Goal: Information Seeking & Learning: Learn about a topic

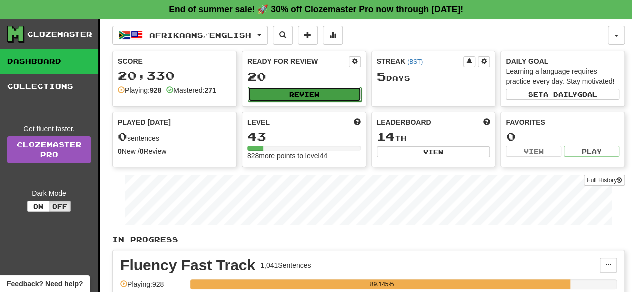
click at [309, 92] on button "Review" at bounding box center [304, 94] width 113 height 15
select select "**"
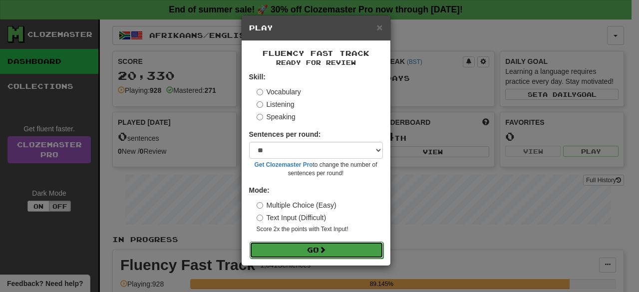
click at [347, 250] on button "Go" at bounding box center [317, 250] width 134 height 17
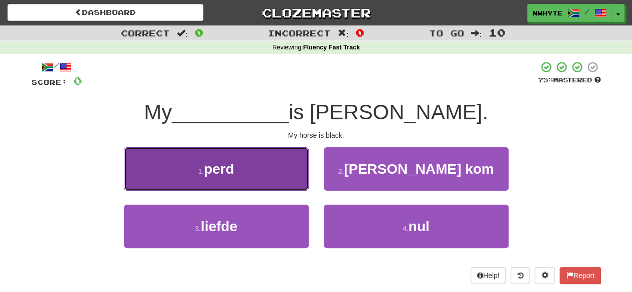
click at [240, 177] on button "1 . perd" at bounding box center [216, 168] width 185 height 43
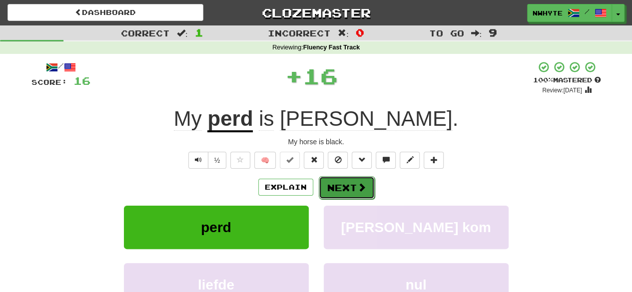
click at [357, 185] on span at bounding box center [361, 187] width 9 height 9
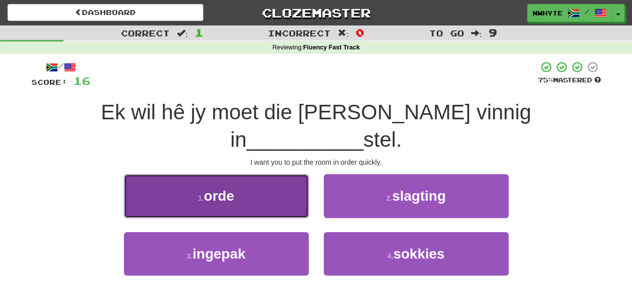
click at [270, 174] on button "1 . orde" at bounding box center [216, 195] width 185 height 43
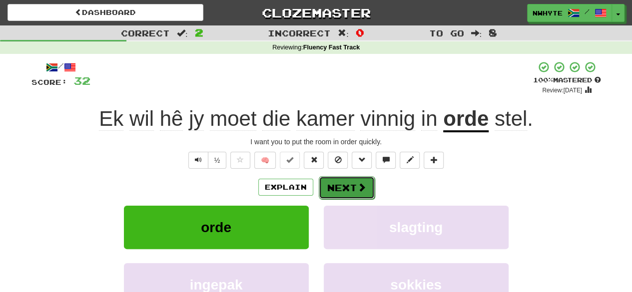
click at [359, 191] on span at bounding box center [361, 187] width 9 height 9
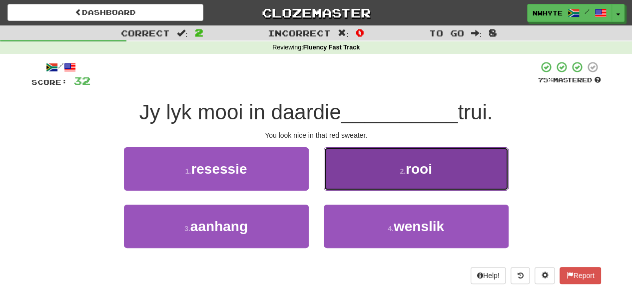
click at [414, 170] on span "rooi" at bounding box center [418, 168] width 26 height 15
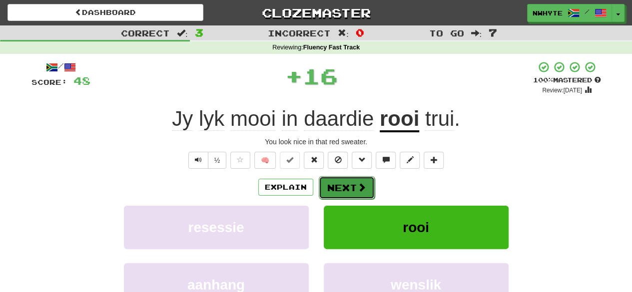
click at [357, 188] on span at bounding box center [361, 187] width 9 height 9
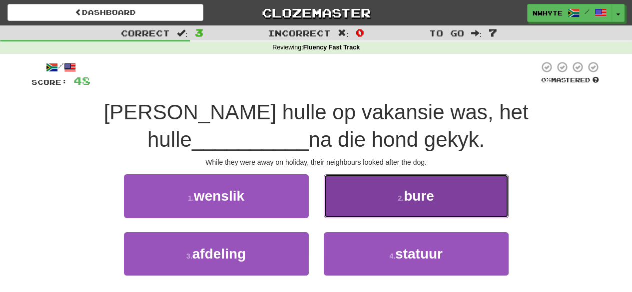
click at [393, 209] on button "2 . bure" at bounding box center [415, 195] width 185 height 43
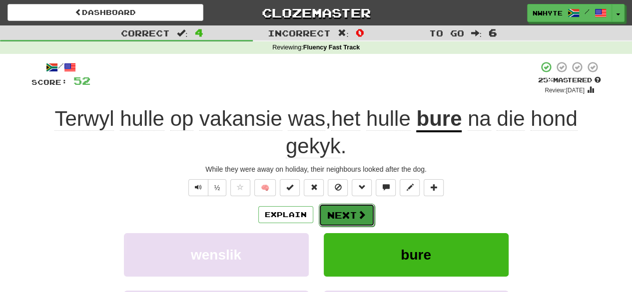
click at [361, 217] on span at bounding box center [361, 214] width 9 height 9
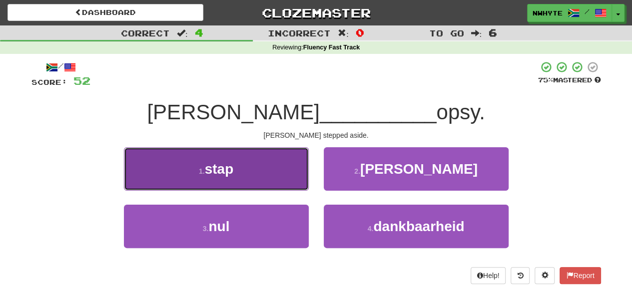
click at [254, 180] on button "1 . stap" at bounding box center [216, 168] width 185 height 43
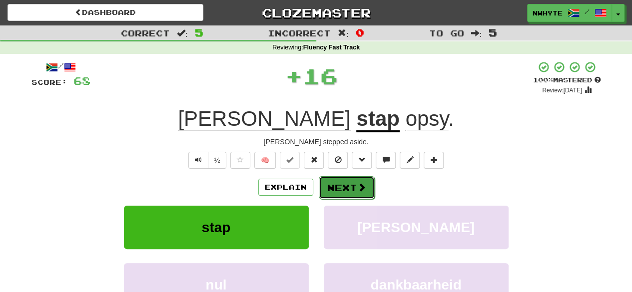
click at [359, 189] on span at bounding box center [361, 187] width 9 height 9
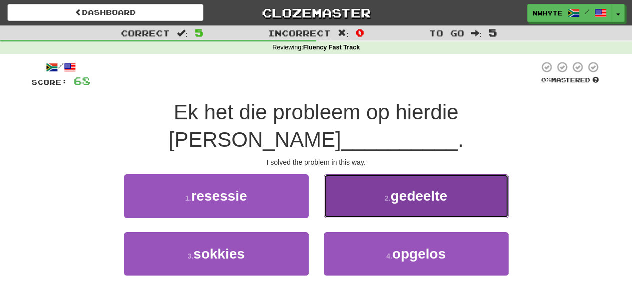
click at [464, 174] on button "2 . gedeelte" at bounding box center [415, 195] width 185 height 43
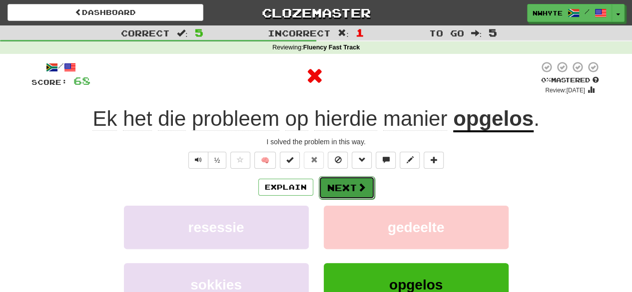
click at [341, 189] on button "Next" at bounding box center [347, 187] width 56 height 23
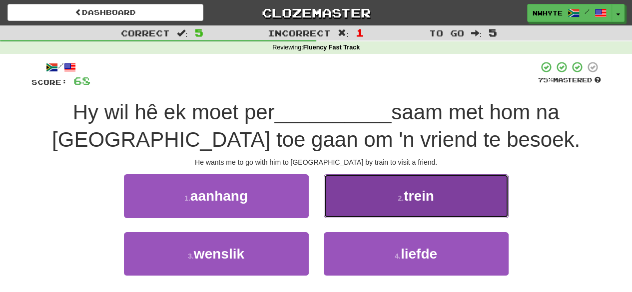
click at [380, 195] on button "2 . trein" at bounding box center [415, 195] width 185 height 43
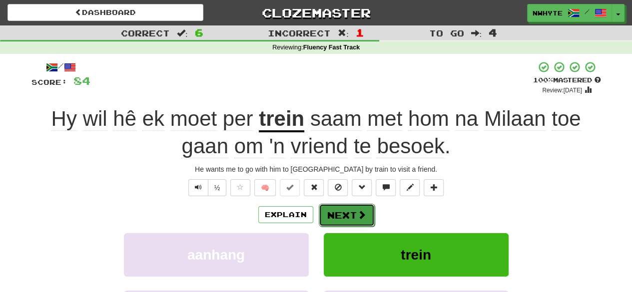
click at [350, 208] on button "Next" at bounding box center [347, 215] width 56 height 23
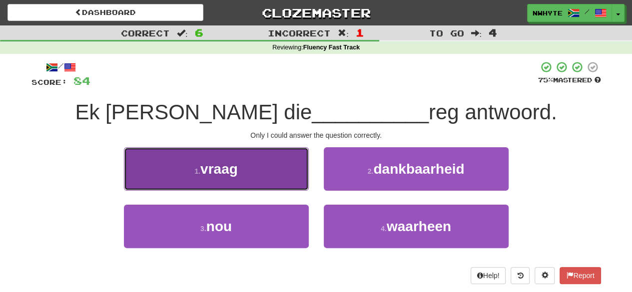
click at [284, 175] on button "1 . vraag" at bounding box center [216, 168] width 185 height 43
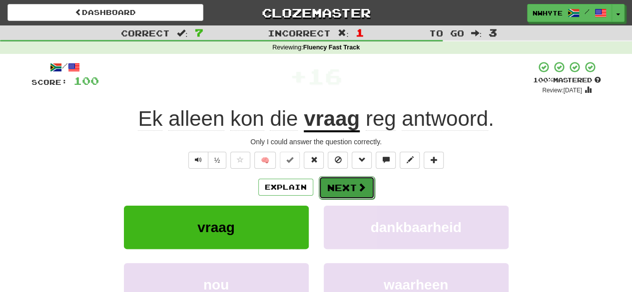
click at [354, 184] on button "Next" at bounding box center [347, 187] width 56 height 23
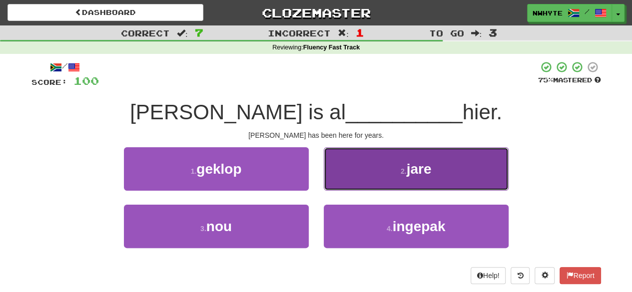
click at [377, 176] on button "2 . jare" at bounding box center [415, 168] width 185 height 43
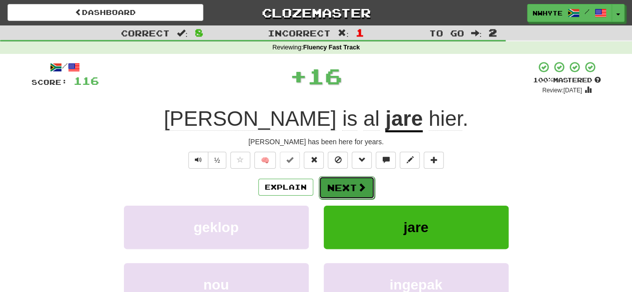
click at [360, 185] on span at bounding box center [361, 187] width 9 height 9
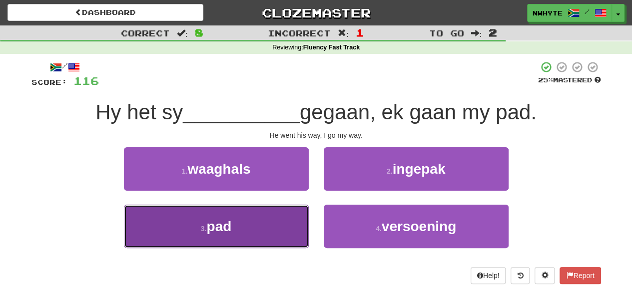
click at [219, 237] on button "3 . pad" at bounding box center [216, 226] width 185 height 43
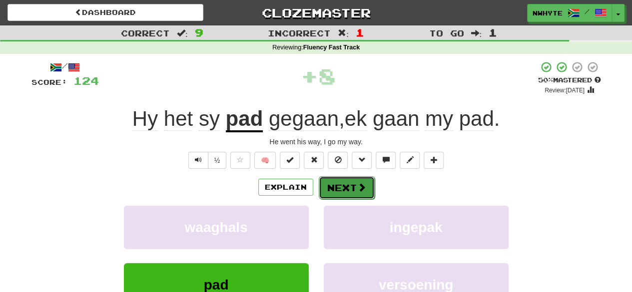
click at [356, 194] on button "Next" at bounding box center [347, 187] width 56 height 23
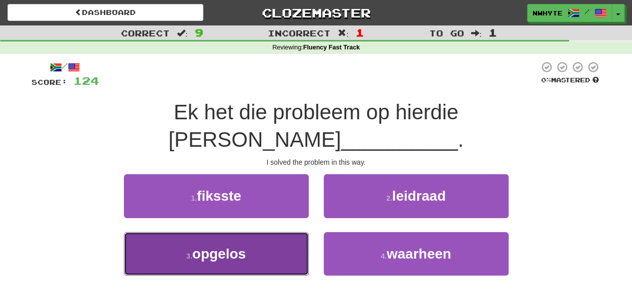
click at [265, 232] on button "3 . opgelos" at bounding box center [216, 253] width 185 height 43
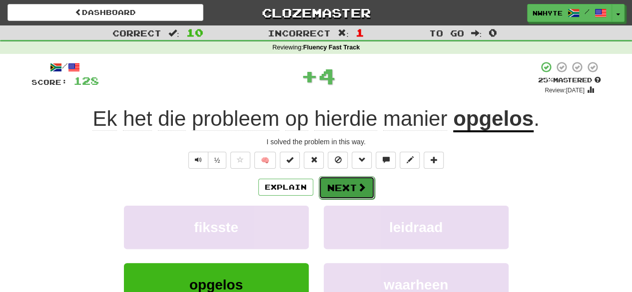
click at [357, 186] on span at bounding box center [361, 187] width 9 height 9
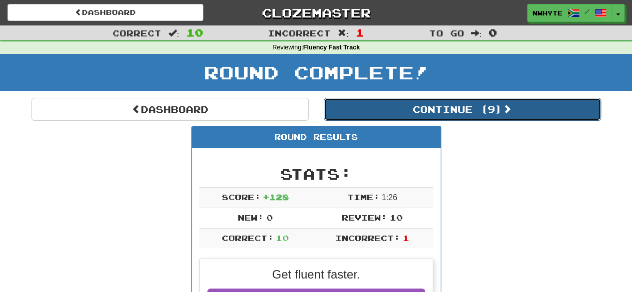
click at [470, 104] on button "Continue ( 9 )" at bounding box center [461, 109] width 277 height 23
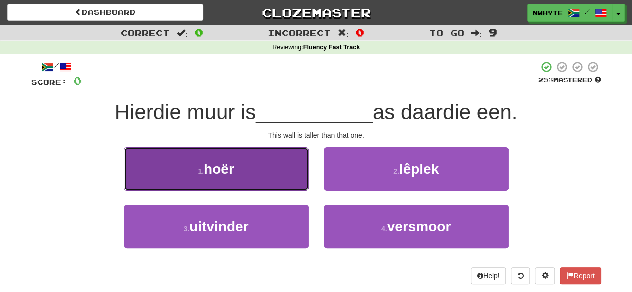
click at [250, 163] on button "1 . hoër" at bounding box center [216, 168] width 185 height 43
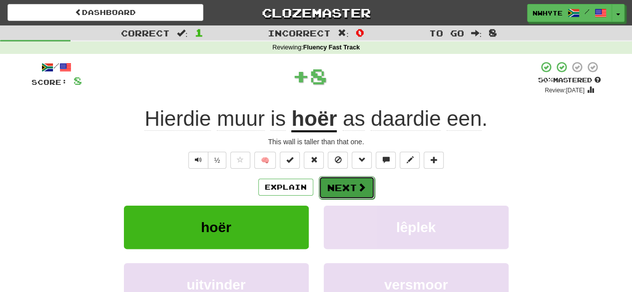
click at [352, 195] on button "Next" at bounding box center [347, 187] width 56 height 23
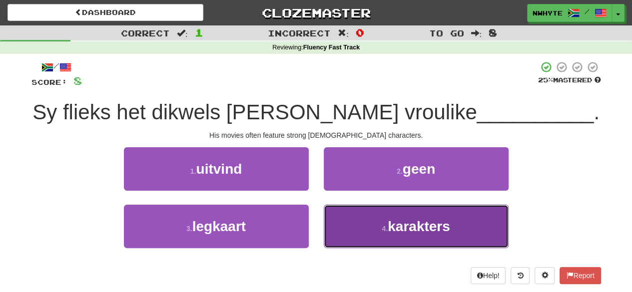
click at [427, 216] on button "4 . karakters" at bounding box center [415, 226] width 185 height 43
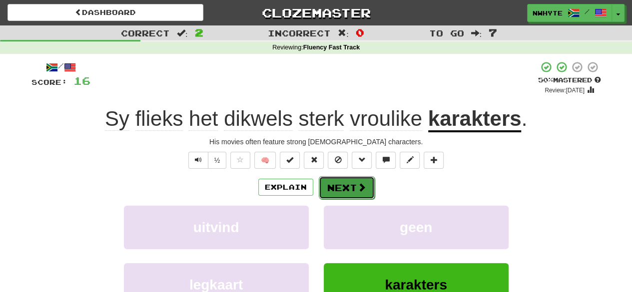
click at [358, 183] on span at bounding box center [361, 187] width 9 height 9
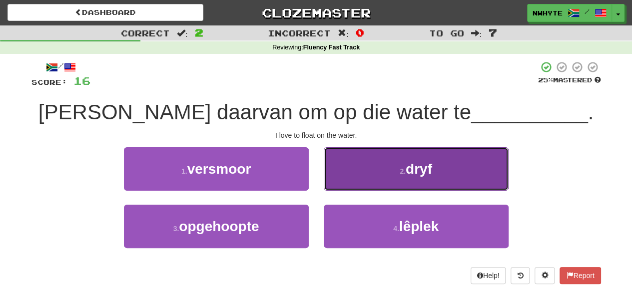
click at [433, 171] on button "2 . dryf" at bounding box center [415, 168] width 185 height 43
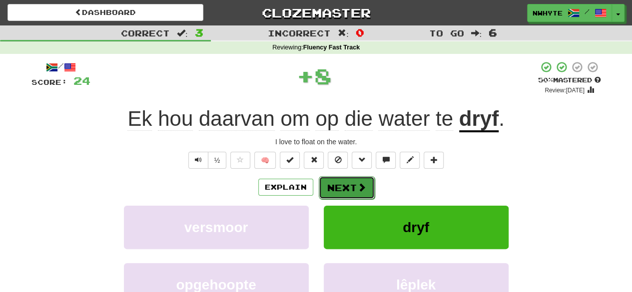
click at [352, 185] on button "Next" at bounding box center [347, 187] width 56 height 23
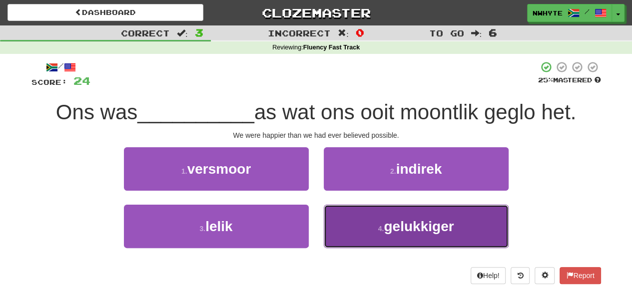
click at [466, 225] on button "4 . gelukkiger" at bounding box center [415, 226] width 185 height 43
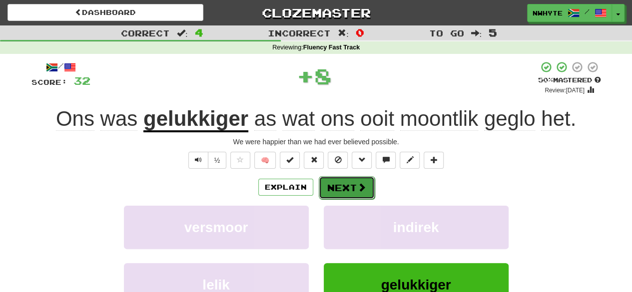
click at [341, 185] on button "Next" at bounding box center [347, 187] width 56 height 23
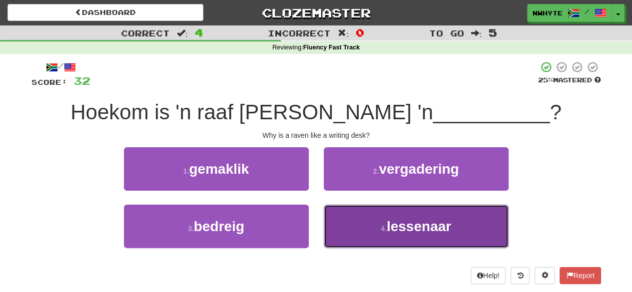
click at [414, 222] on span "lessenaar" at bounding box center [418, 226] width 64 height 15
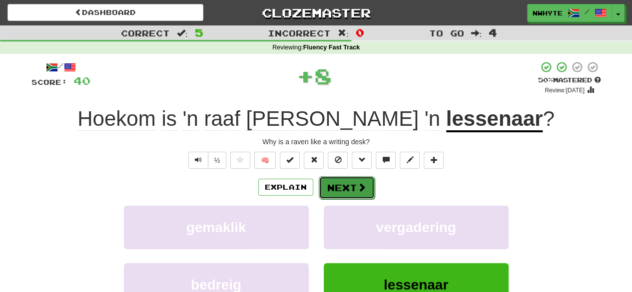
click at [358, 185] on span at bounding box center [361, 187] width 9 height 9
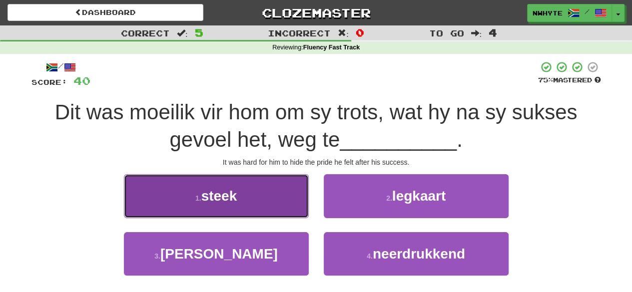
click at [251, 193] on button "1 . steek" at bounding box center [216, 195] width 185 height 43
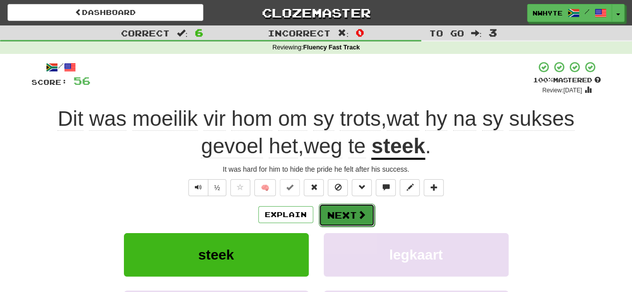
click at [345, 209] on button "Next" at bounding box center [347, 215] width 56 height 23
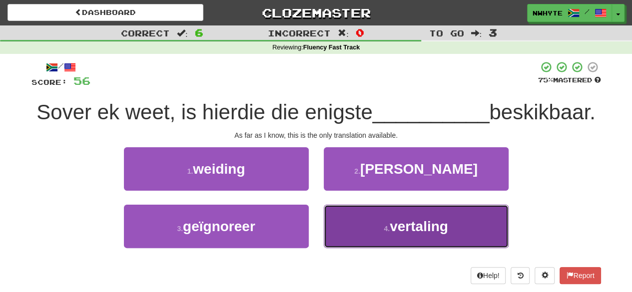
click at [445, 245] on button "4 . vertaling" at bounding box center [415, 226] width 185 height 43
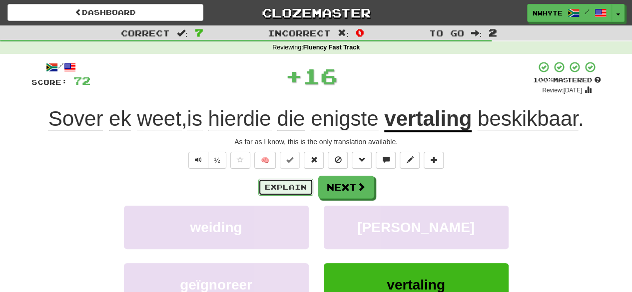
click at [283, 192] on button "Explain" at bounding box center [285, 187] width 55 height 17
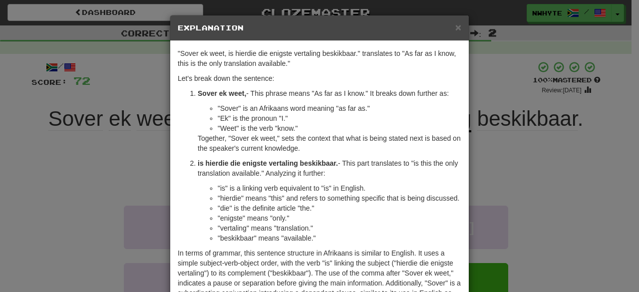
click at [510, 143] on div "× Explanation "Sover ek weet, is hierdie die enigste vertaling beskikbaar." tra…" at bounding box center [319, 146] width 639 height 292
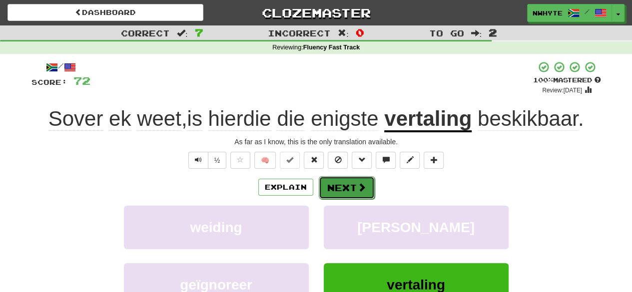
click at [360, 190] on span at bounding box center [361, 187] width 9 height 9
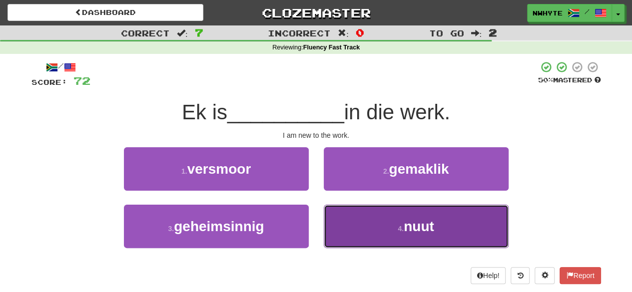
click at [412, 211] on button "4 . nuut" at bounding box center [415, 226] width 185 height 43
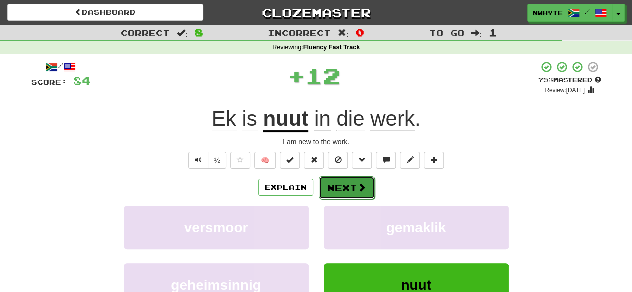
click at [359, 181] on button "Next" at bounding box center [347, 187] width 56 height 23
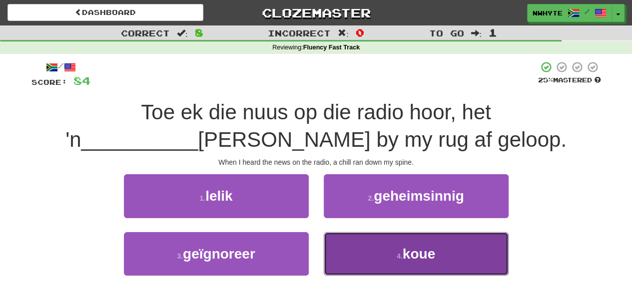
click at [409, 243] on button "4 . koue" at bounding box center [415, 253] width 185 height 43
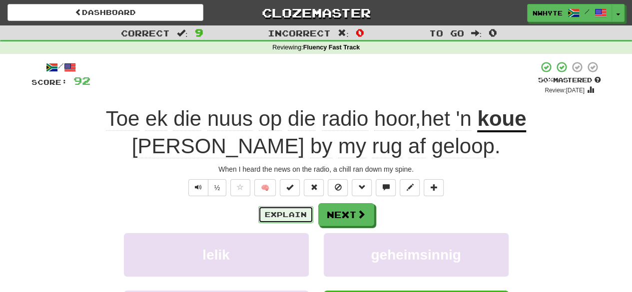
click at [293, 213] on button "Explain" at bounding box center [285, 214] width 55 height 17
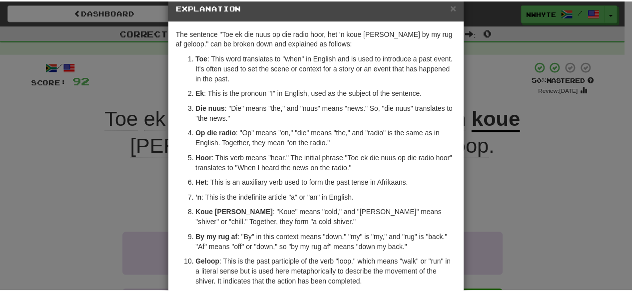
scroll to position [21, 0]
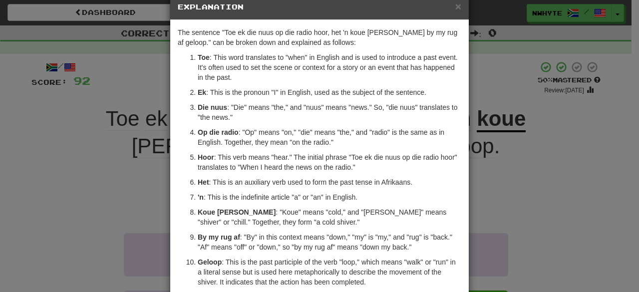
click at [482, 178] on div "× Explanation The sentence "Toe ek die nuus op die radio hoor, het 'n koue rill…" at bounding box center [319, 146] width 639 height 292
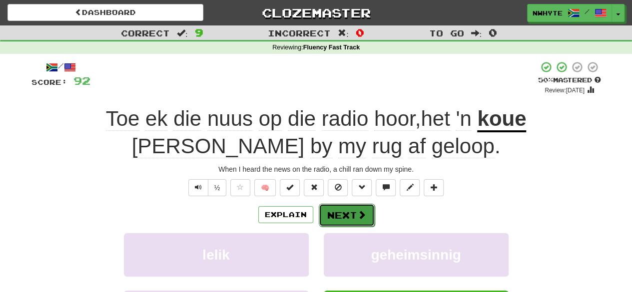
click at [343, 225] on button "Next" at bounding box center [347, 215] width 56 height 23
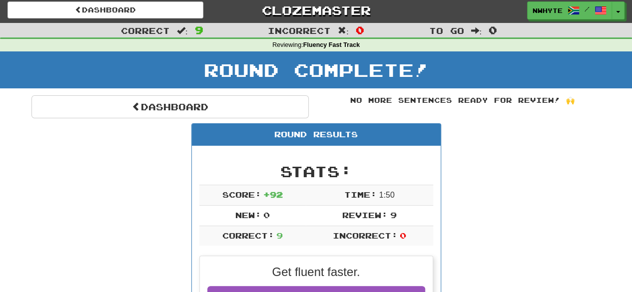
scroll to position [0, 0]
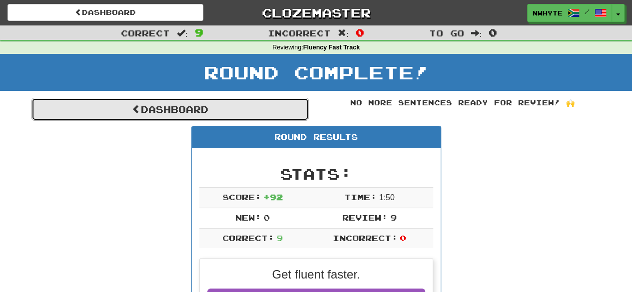
click at [154, 106] on link "Dashboard" at bounding box center [169, 109] width 277 height 23
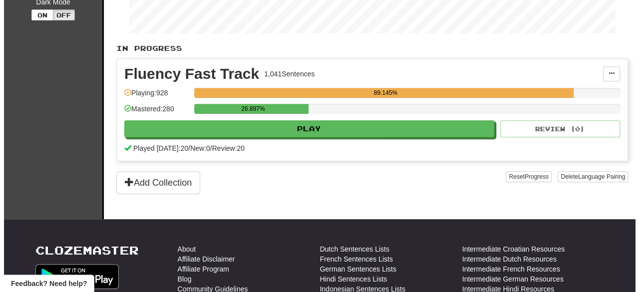
scroll to position [191, 0]
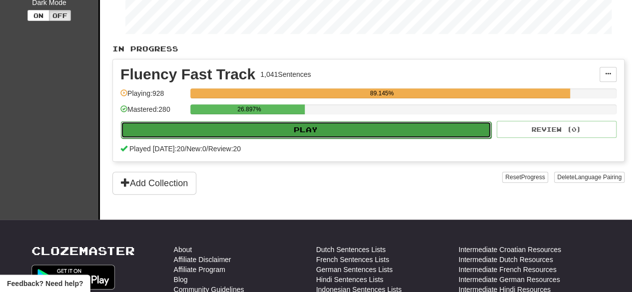
click at [361, 129] on button "Play" at bounding box center [306, 129] width 370 height 17
select select "**"
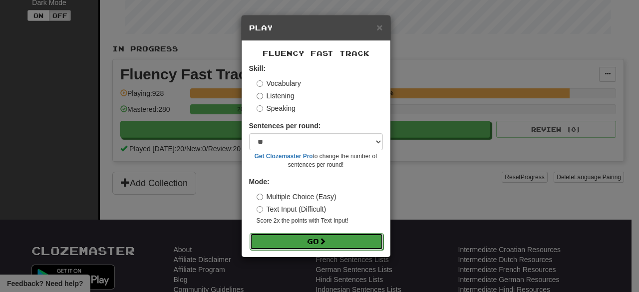
click at [347, 234] on button "Go" at bounding box center [317, 241] width 134 height 17
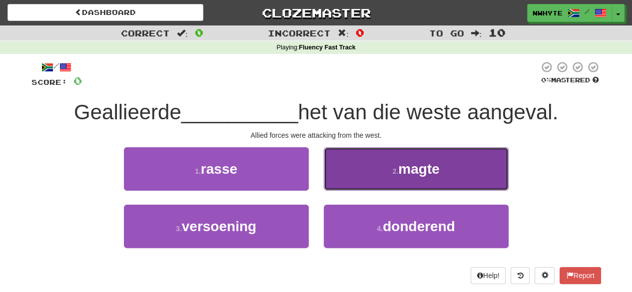
click at [372, 163] on button "2 . magte" at bounding box center [415, 168] width 185 height 43
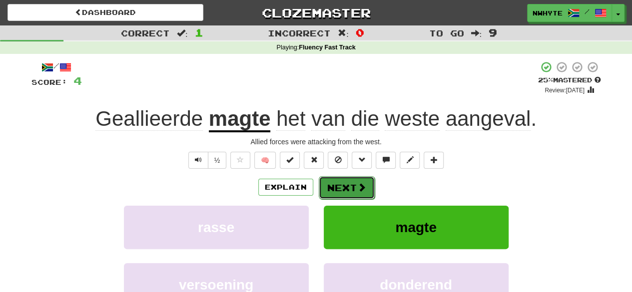
click at [352, 191] on button "Next" at bounding box center [347, 187] width 56 height 23
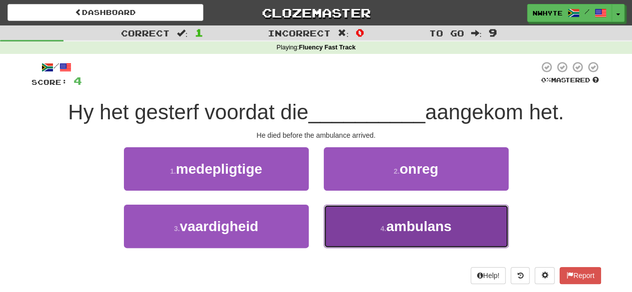
click at [364, 218] on button "4 . ambulans" at bounding box center [415, 226] width 185 height 43
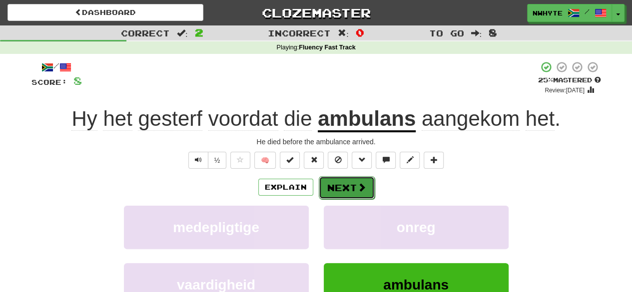
click at [353, 181] on button "Next" at bounding box center [347, 187] width 56 height 23
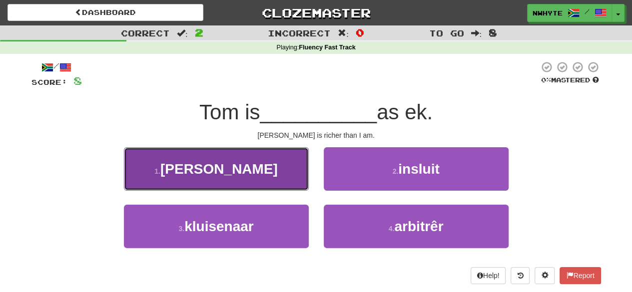
click at [278, 182] on button "1 . [PERSON_NAME]" at bounding box center [216, 168] width 185 height 43
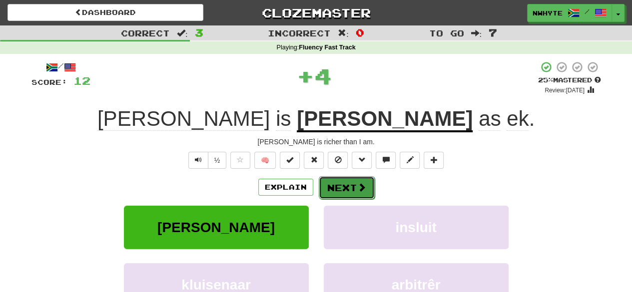
click at [348, 184] on button "Next" at bounding box center [347, 187] width 56 height 23
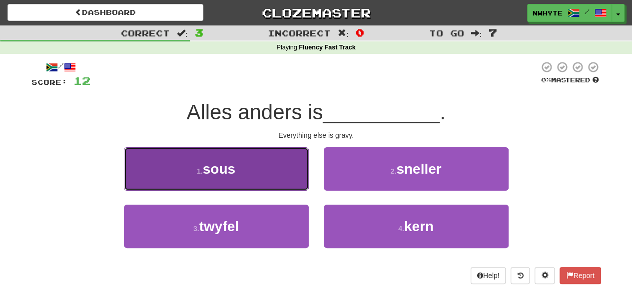
click at [256, 185] on button "1 . sous" at bounding box center [216, 168] width 185 height 43
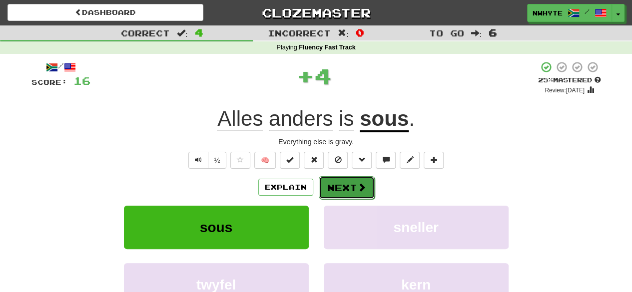
click at [351, 183] on button "Next" at bounding box center [347, 187] width 56 height 23
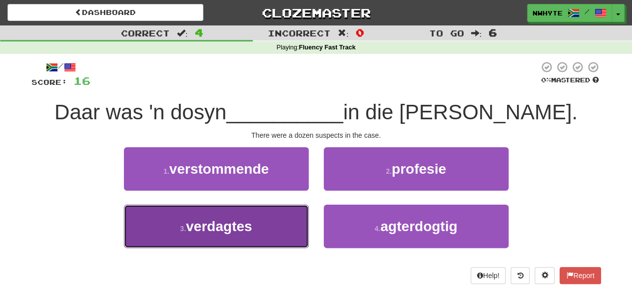
click at [287, 235] on button "3 . verdagtes" at bounding box center [216, 226] width 185 height 43
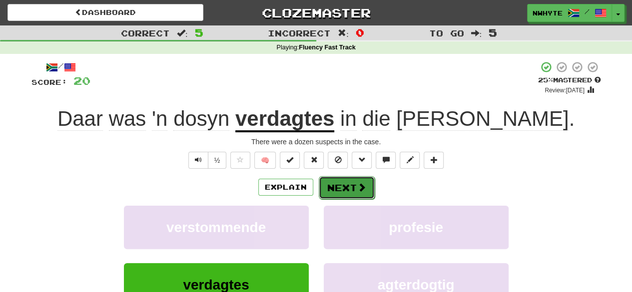
click at [354, 186] on button "Next" at bounding box center [347, 187] width 56 height 23
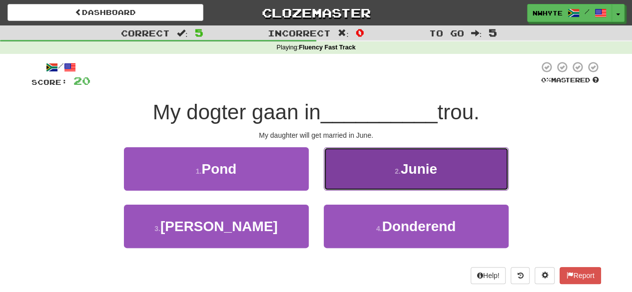
click at [473, 173] on button "2 . Junie" at bounding box center [415, 168] width 185 height 43
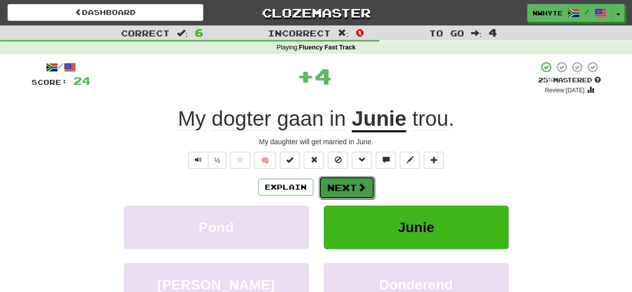
click at [350, 195] on button "Next" at bounding box center [347, 187] width 56 height 23
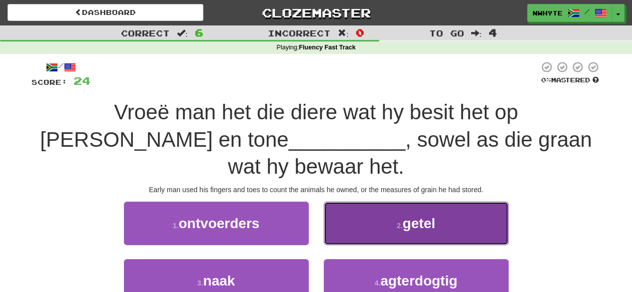
click at [449, 202] on button "2 . getel" at bounding box center [415, 223] width 185 height 43
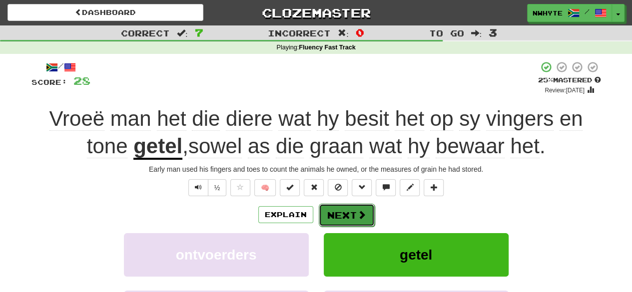
click at [348, 212] on button "Next" at bounding box center [347, 215] width 56 height 23
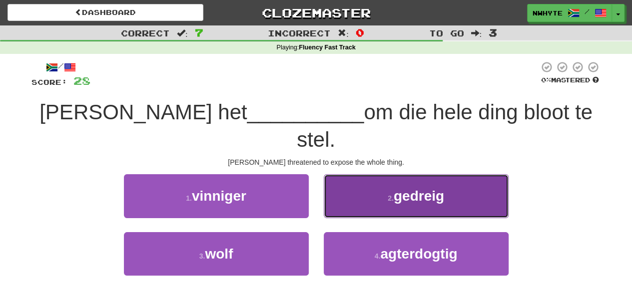
click at [413, 188] on span "gedreig" at bounding box center [418, 195] width 50 height 15
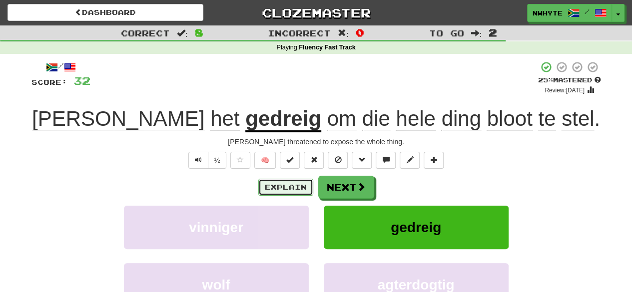
click at [284, 190] on button "Explain" at bounding box center [285, 187] width 55 height 17
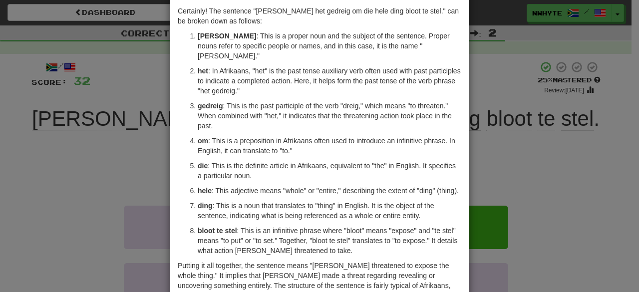
scroll to position [48, 0]
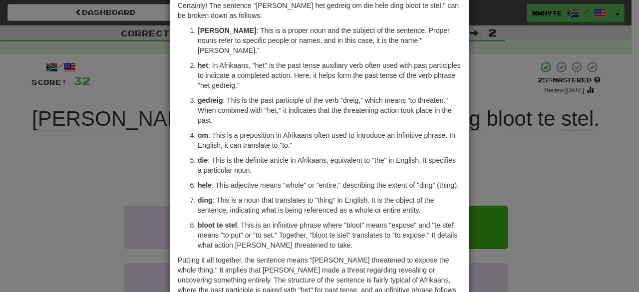
click at [488, 181] on div "× Explanation Certainly! The sentence "Tom het gedreig om die hele ding bloot t…" at bounding box center [319, 146] width 639 height 292
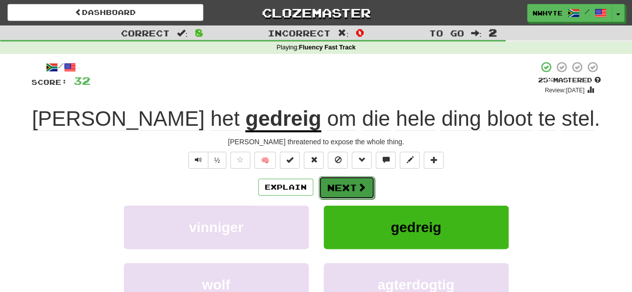
click at [350, 191] on button "Next" at bounding box center [347, 187] width 56 height 23
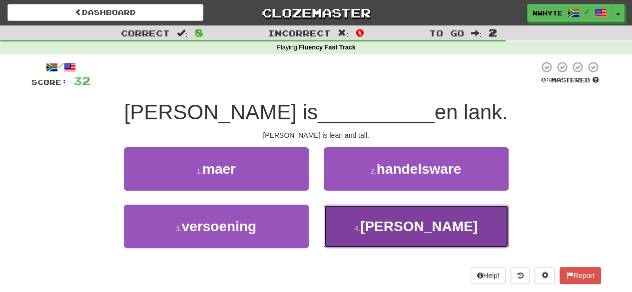
click at [405, 221] on span "drake" at bounding box center [418, 226] width 117 height 15
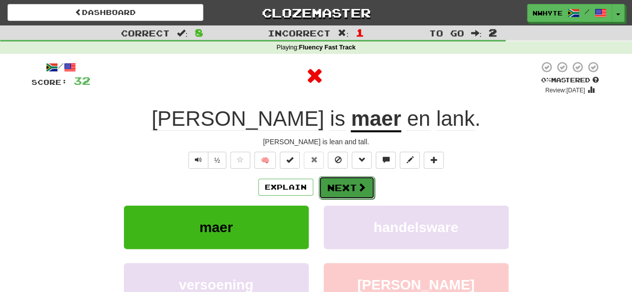
click at [347, 185] on button "Next" at bounding box center [347, 187] width 56 height 23
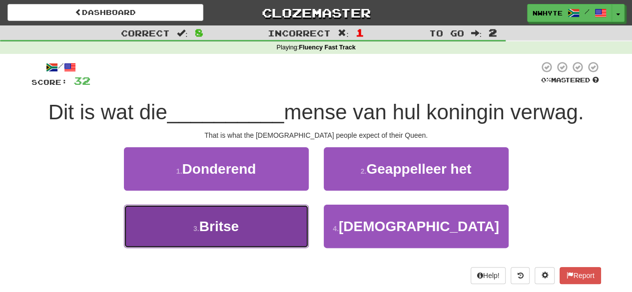
click at [231, 223] on span "Britse" at bounding box center [218, 226] width 39 height 15
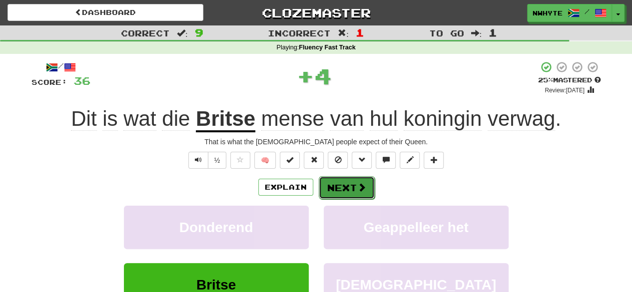
click at [358, 183] on span at bounding box center [361, 187] width 9 height 9
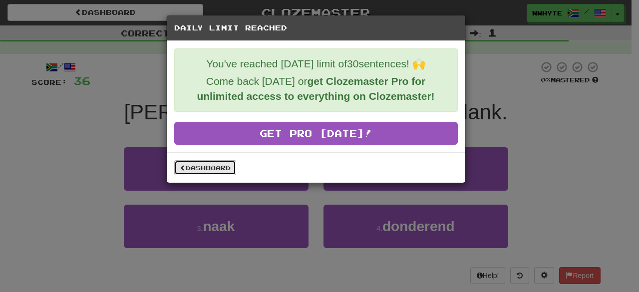
click at [206, 171] on link "Dashboard" at bounding box center [205, 167] width 62 height 15
